Goal: Book appointment/travel/reservation

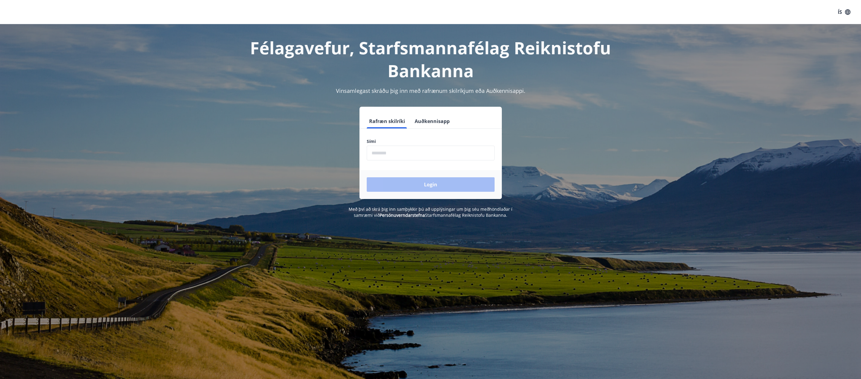
click at [395, 156] on input "phone" at bounding box center [431, 153] width 128 height 15
type input "********"
click at [404, 185] on button "Login" at bounding box center [431, 184] width 128 height 14
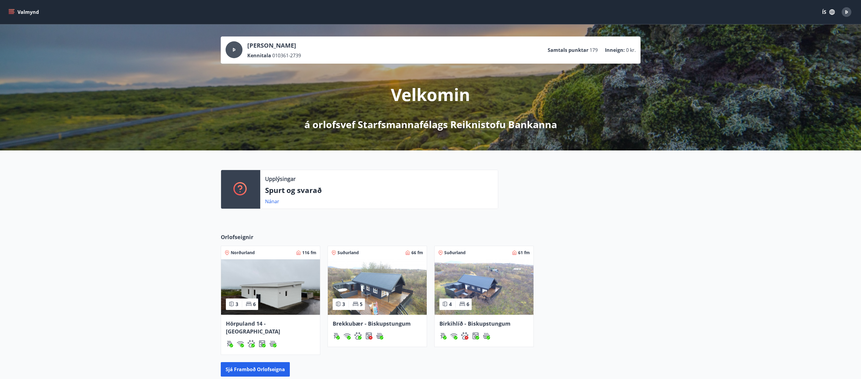
click at [15, 13] on button "Valmynd" at bounding box center [24, 12] width 34 height 11
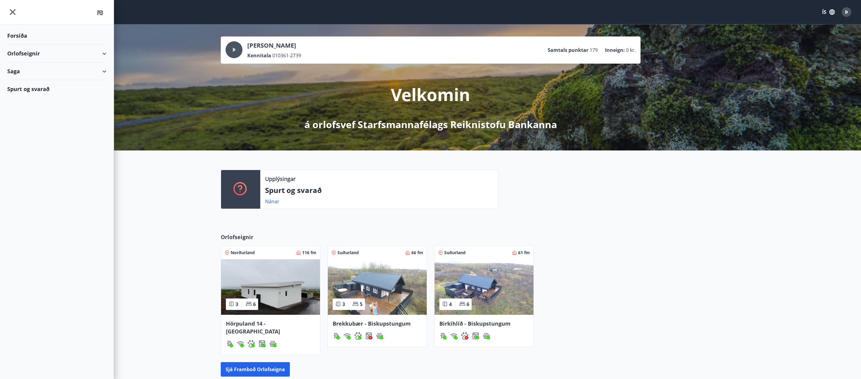
click at [105, 54] on div "Orlofseignir" at bounding box center [56, 54] width 99 height 18
click at [36, 81] on div "Bókunardagatal" at bounding box center [57, 81] width 90 height 13
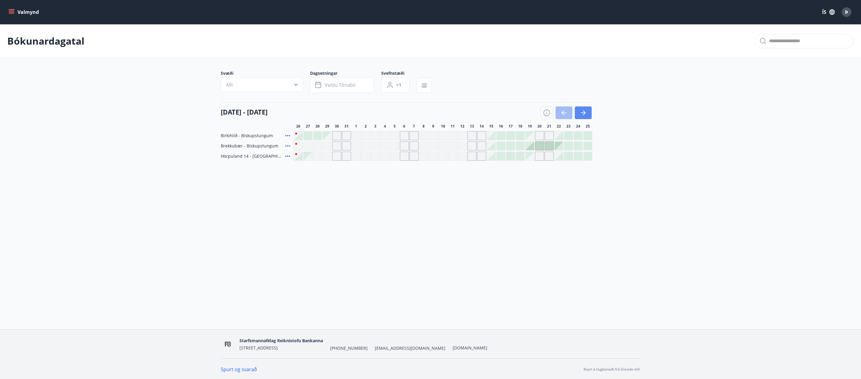
click at [589, 114] on button "button" at bounding box center [583, 112] width 17 height 13
click at [582, 109] on icon "button" at bounding box center [582, 112] width 7 height 7
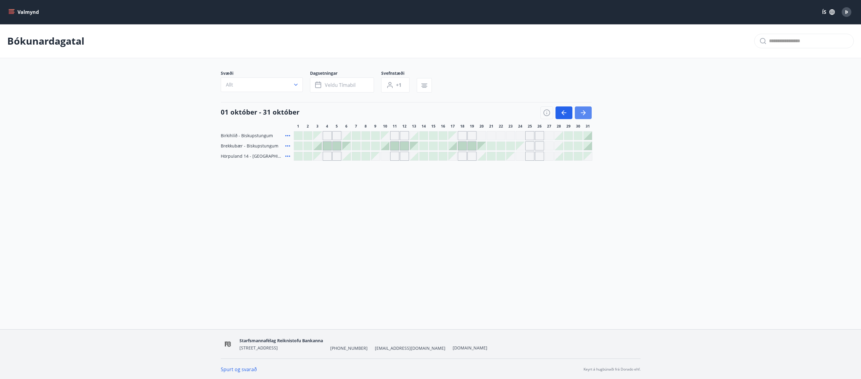
click at [586, 112] on icon "button" at bounding box center [582, 112] width 7 height 7
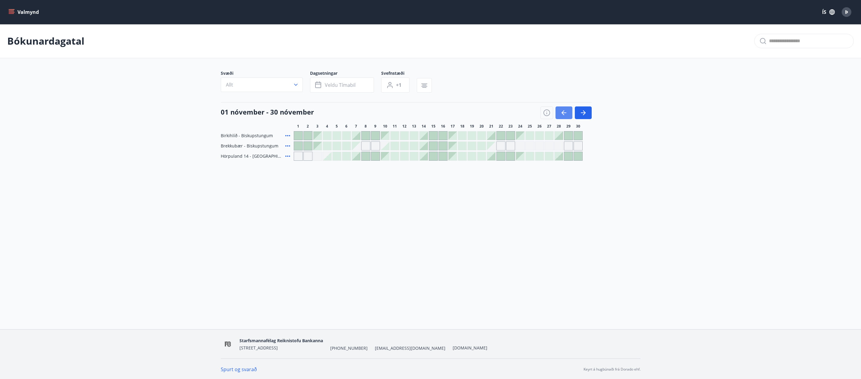
click at [566, 114] on icon "button" at bounding box center [563, 112] width 7 height 7
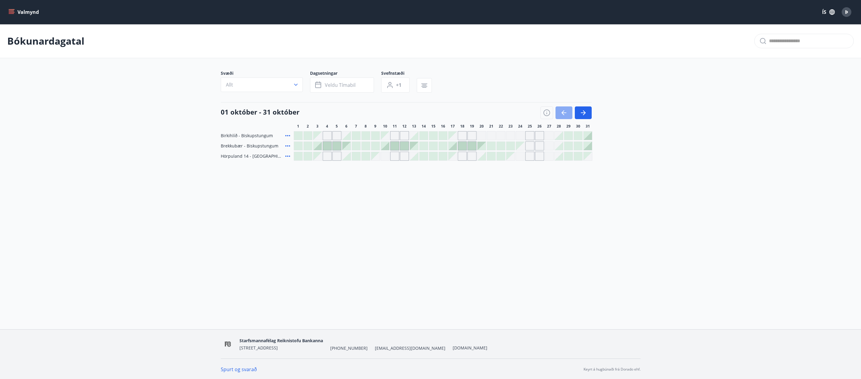
click at [566, 114] on icon "button" at bounding box center [563, 112] width 7 height 7
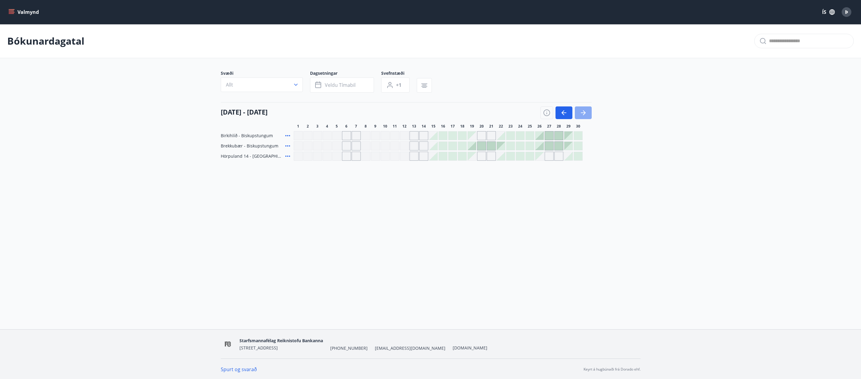
click at [587, 110] on button "button" at bounding box center [583, 112] width 17 height 13
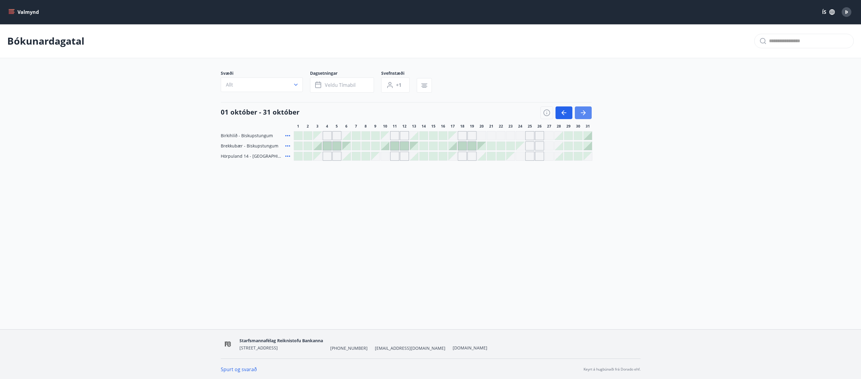
click at [589, 112] on button "button" at bounding box center [583, 112] width 17 height 13
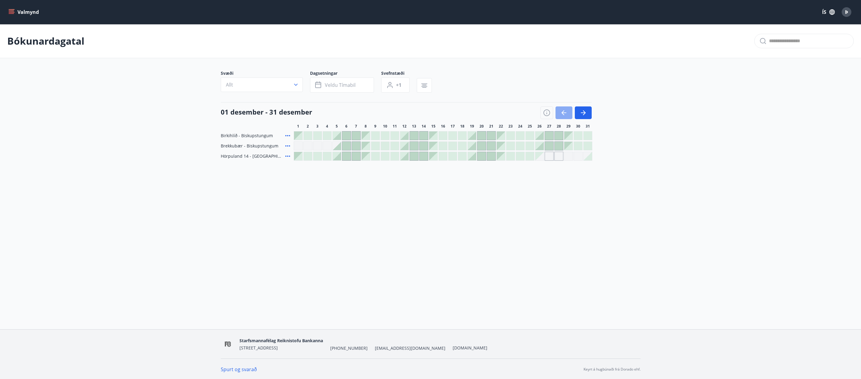
click at [564, 112] on icon "button" at bounding box center [563, 112] width 7 height 7
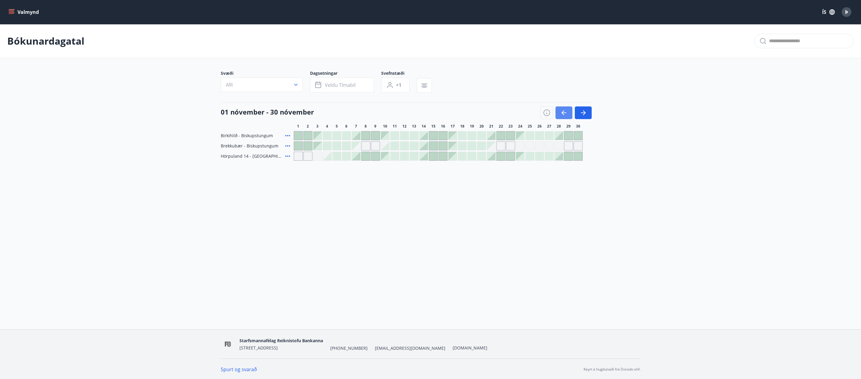
click at [560, 113] on icon "button" at bounding box center [563, 112] width 7 height 7
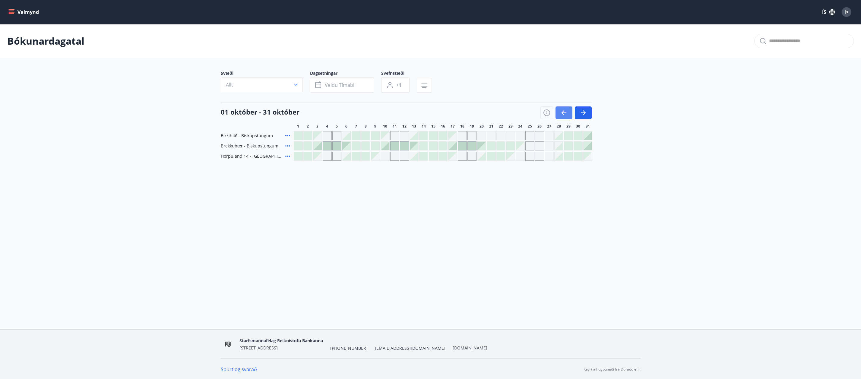
click at [561, 112] on icon "button" at bounding box center [563, 112] width 7 height 7
